Goal: Find specific page/section: Find specific page/section

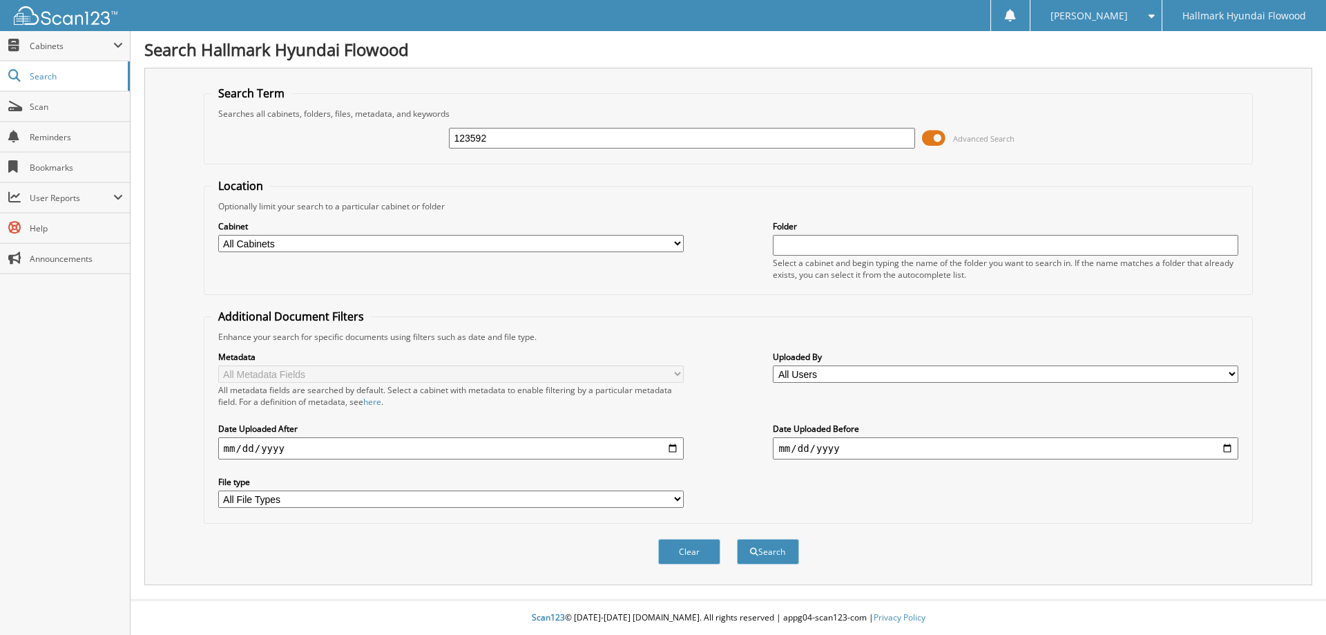
type input "123592"
click at [737, 539] on button "Search" at bounding box center [768, 552] width 62 height 26
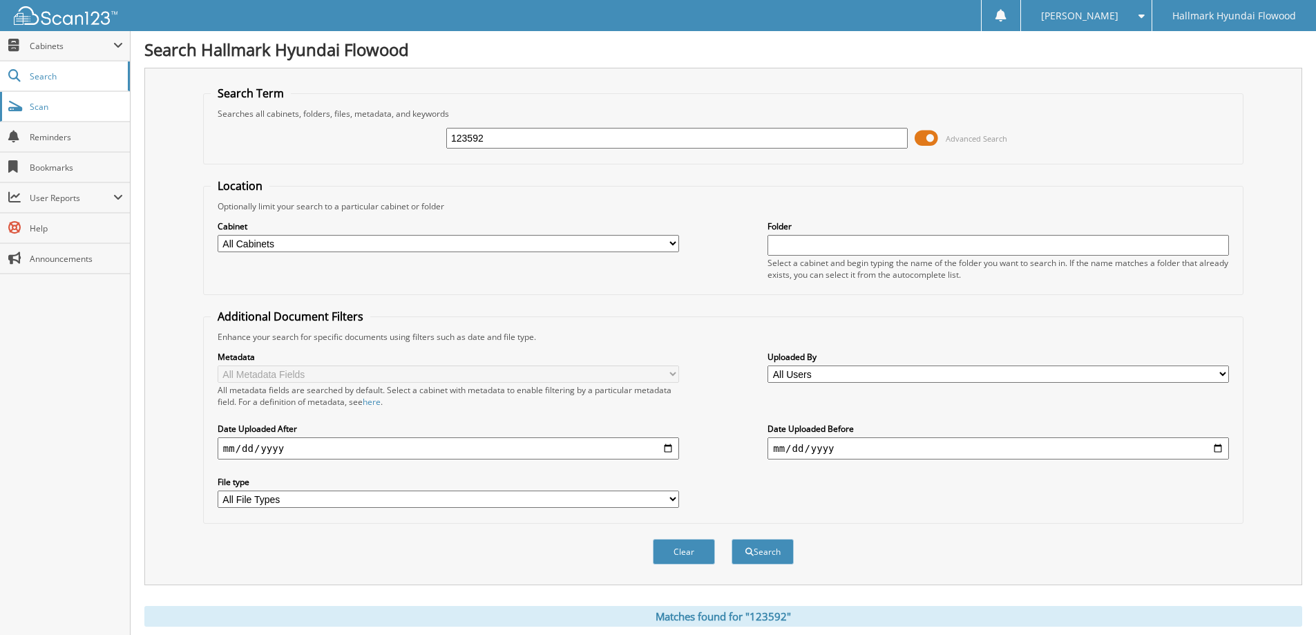
click at [70, 105] on span "Scan" at bounding box center [76, 107] width 93 height 12
